Goal: Information Seeking & Learning: Learn about a topic

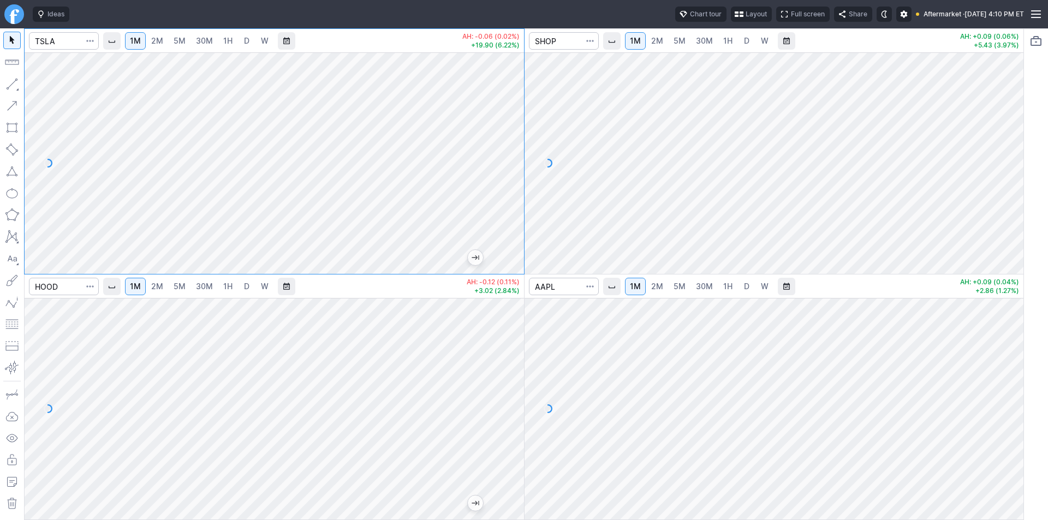
click at [746, 14] on span "Layout" at bounding box center [756, 14] width 21 height 11
click at [680, 37] on button "Layout" at bounding box center [673, 35] width 15 height 15
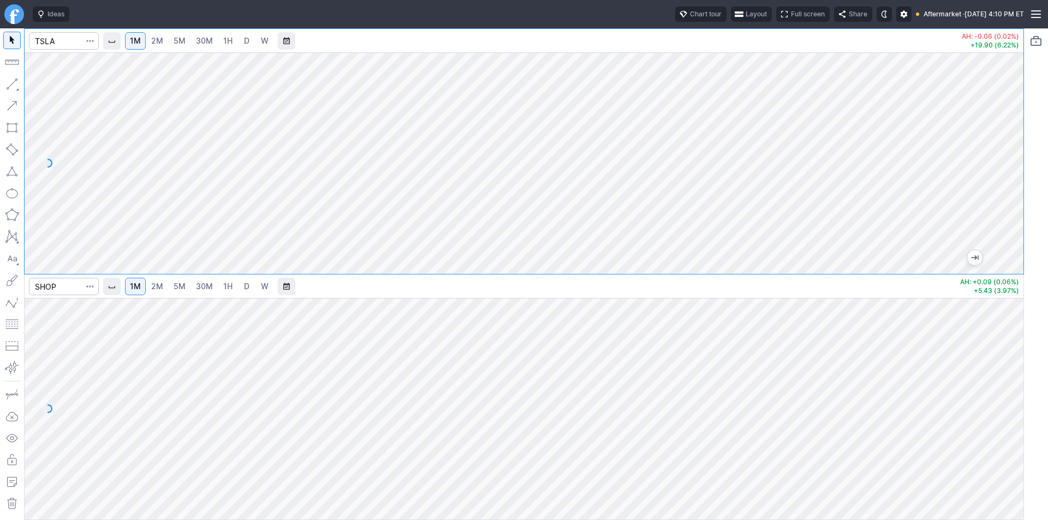
click at [163, 41] on link "2M" at bounding box center [157, 40] width 22 height 17
drag, startPoint x: 1006, startPoint y: 194, endPoint x: 1006, endPoint y: 162, distance: 32.2
click at [1011, 162] on div at bounding box center [1012, 160] width 23 height 194
drag, startPoint x: 1009, startPoint y: 135, endPoint x: 1001, endPoint y: 161, distance: 26.9
click at [1009, 161] on div at bounding box center [1012, 160] width 23 height 194
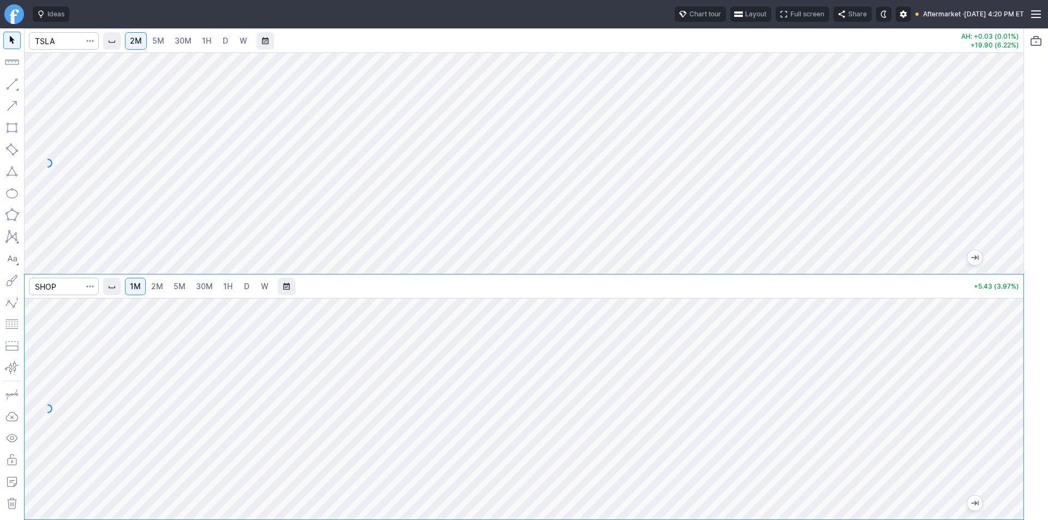
click at [161, 291] on span "2M" at bounding box center [157, 286] width 12 height 11
drag, startPoint x: 1012, startPoint y: 452, endPoint x: 1015, endPoint y: 409, distance: 43.2
click at [1015, 409] on div at bounding box center [1012, 406] width 23 height 194
drag, startPoint x: 1011, startPoint y: 427, endPoint x: 1003, endPoint y: 463, distance: 37.4
click at [1003, 463] on div at bounding box center [1012, 406] width 23 height 194
